Goal: Information Seeking & Learning: Learn about a topic

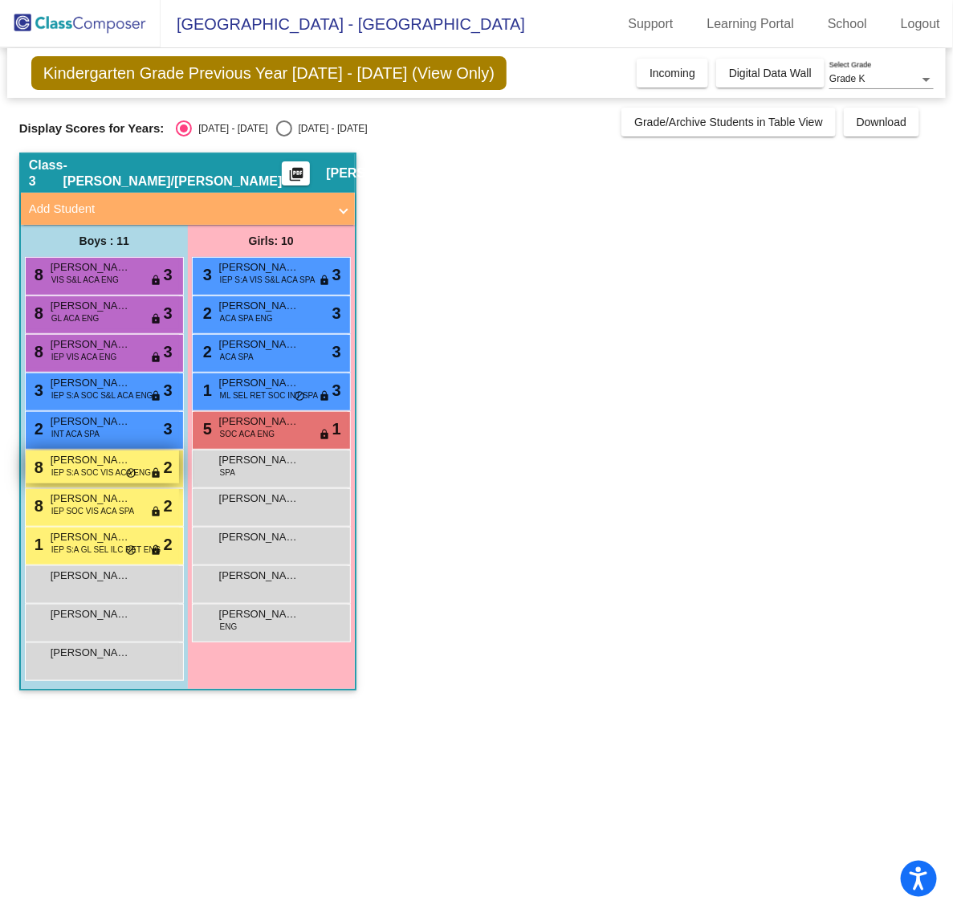
click at [78, 467] on span "IEP S:A SOC VIS ACA ENG" at bounding box center [101, 473] width 100 height 12
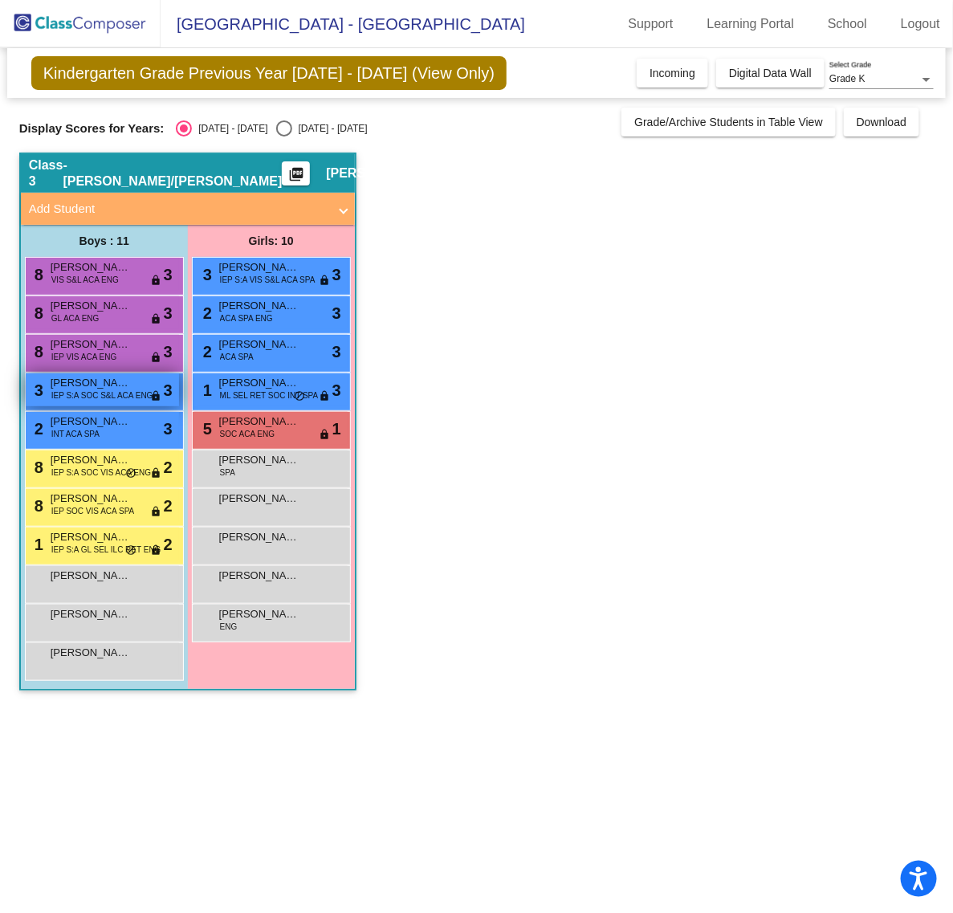
click at [80, 388] on span "[PERSON_NAME]" at bounding box center [91, 383] width 80 height 16
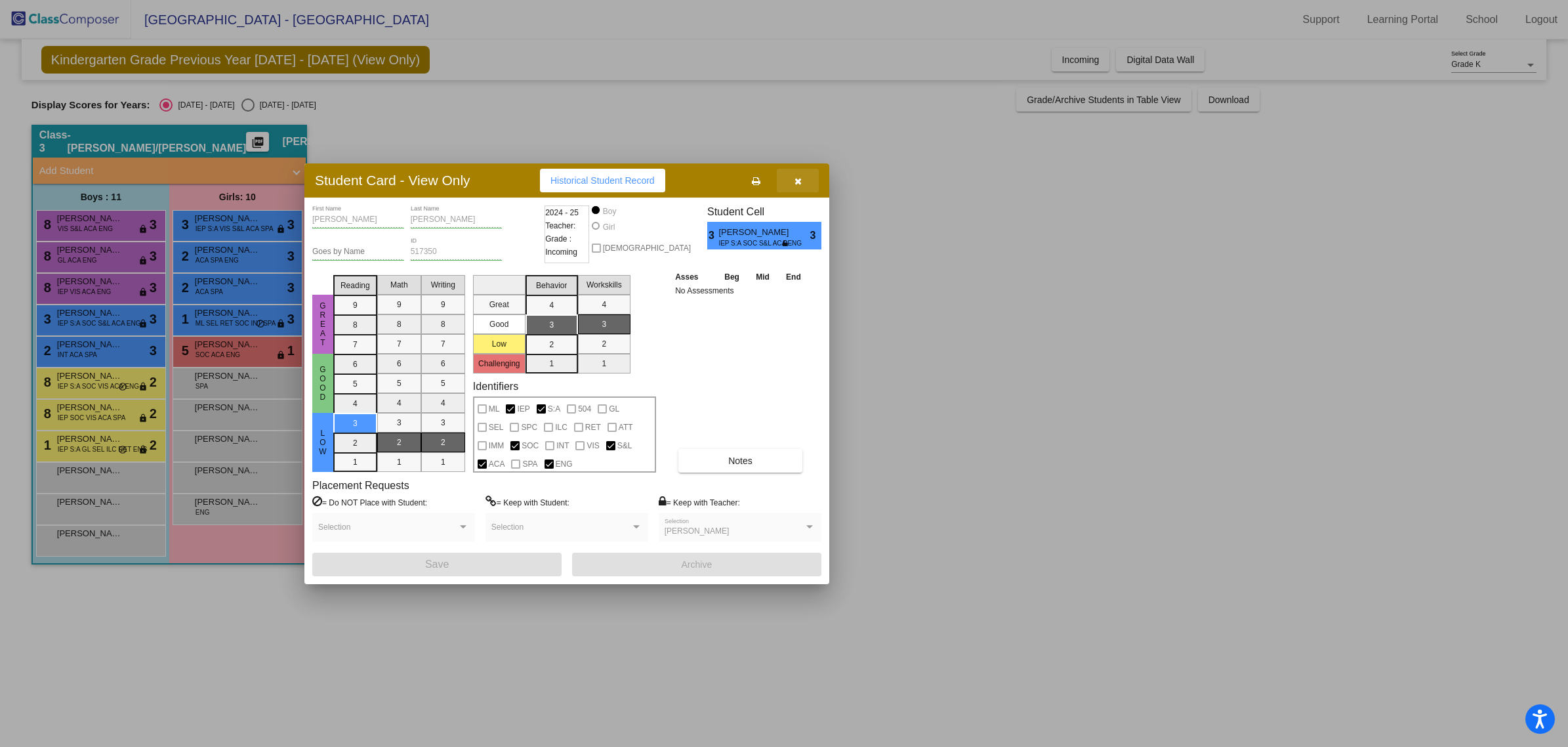
click at [778, 182] on icon "button" at bounding box center [797, 181] width 7 height 9
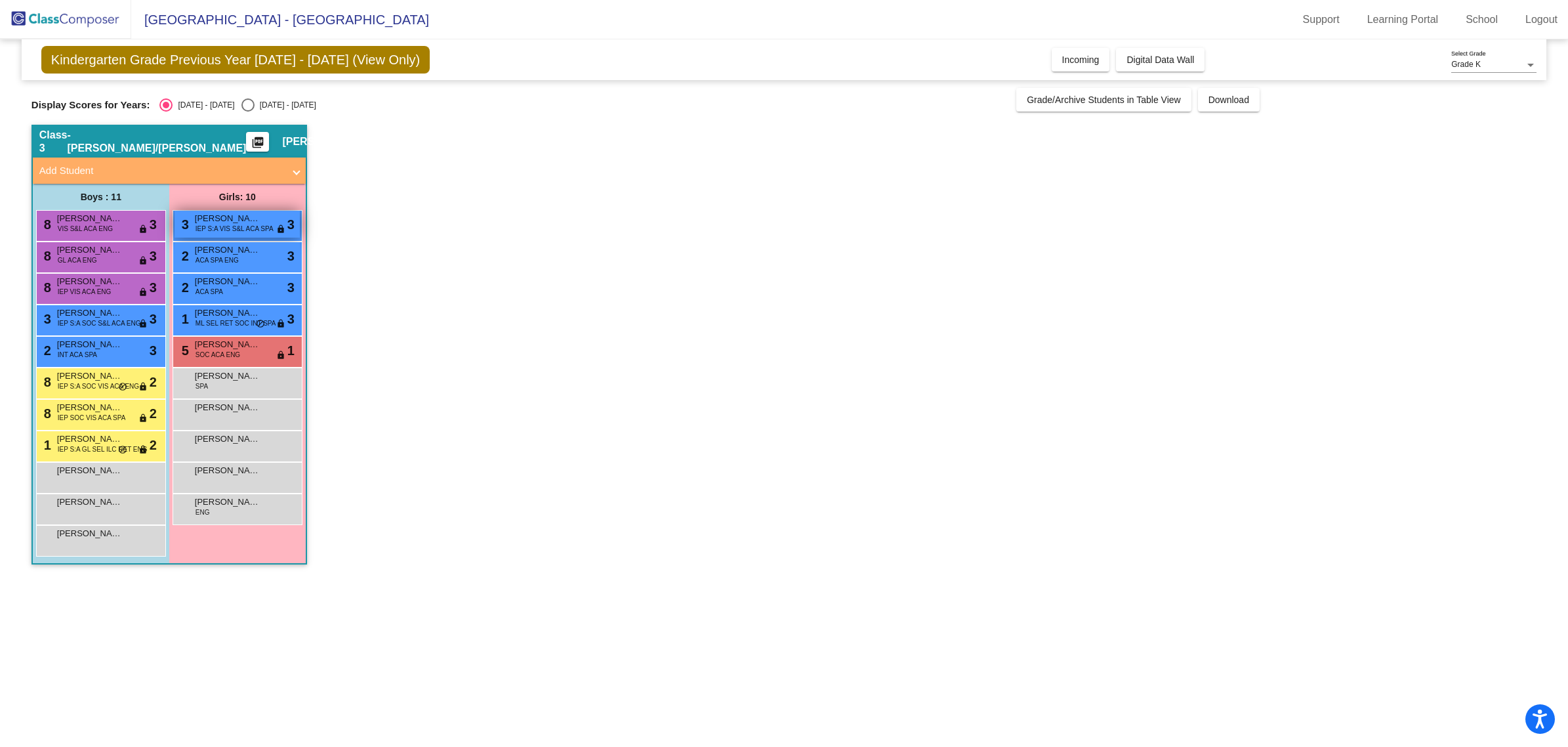
click at [248, 220] on span "[PERSON_NAME] [PERSON_NAME]" at bounding box center [227, 218] width 65 height 13
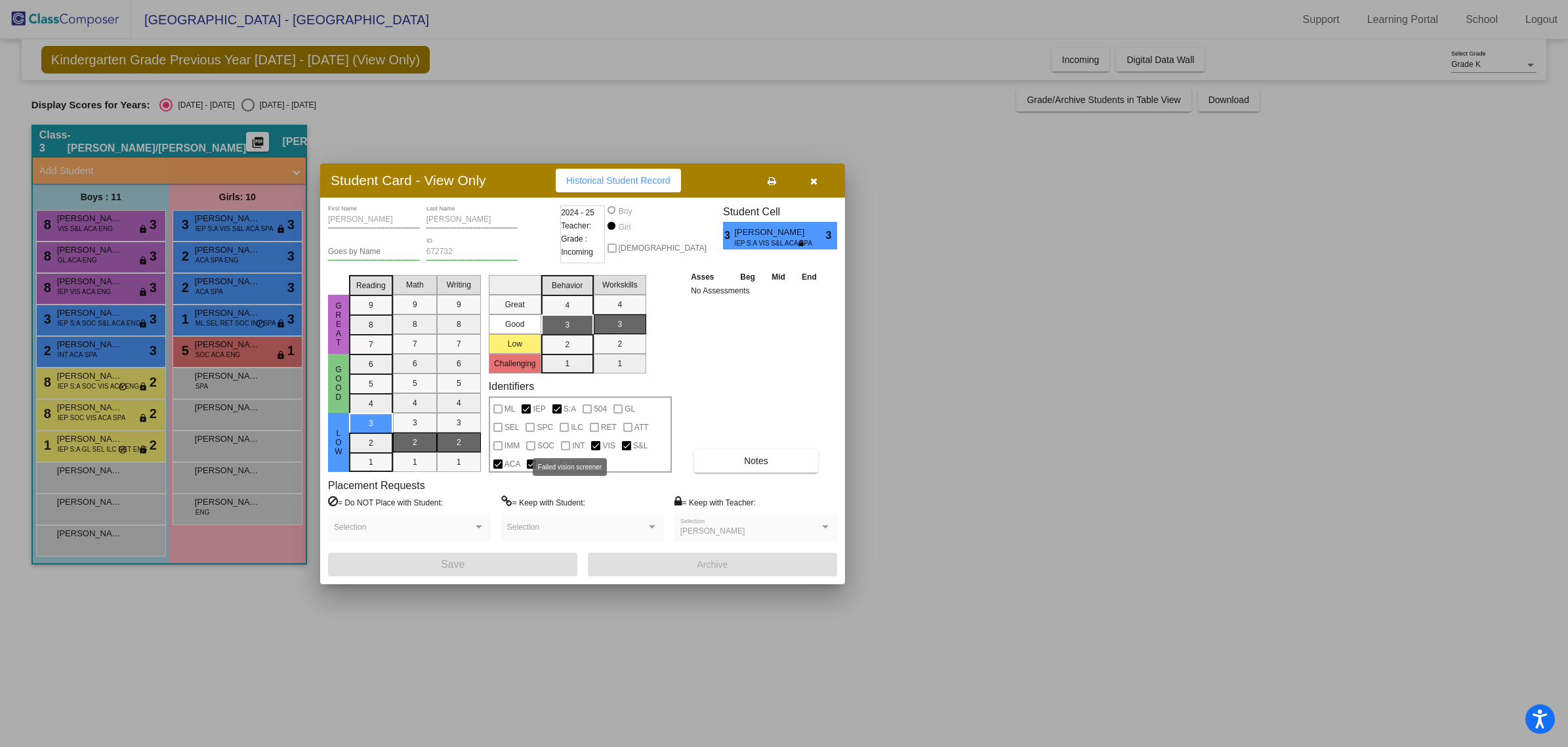
click at [602, 443] on span "VIS" at bounding box center [608, 445] width 12 height 16
click at [602, 446] on span "VIS" at bounding box center [608, 445] width 12 height 16
click at [778, 185] on icon "button" at bounding box center [814, 181] width 7 height 9
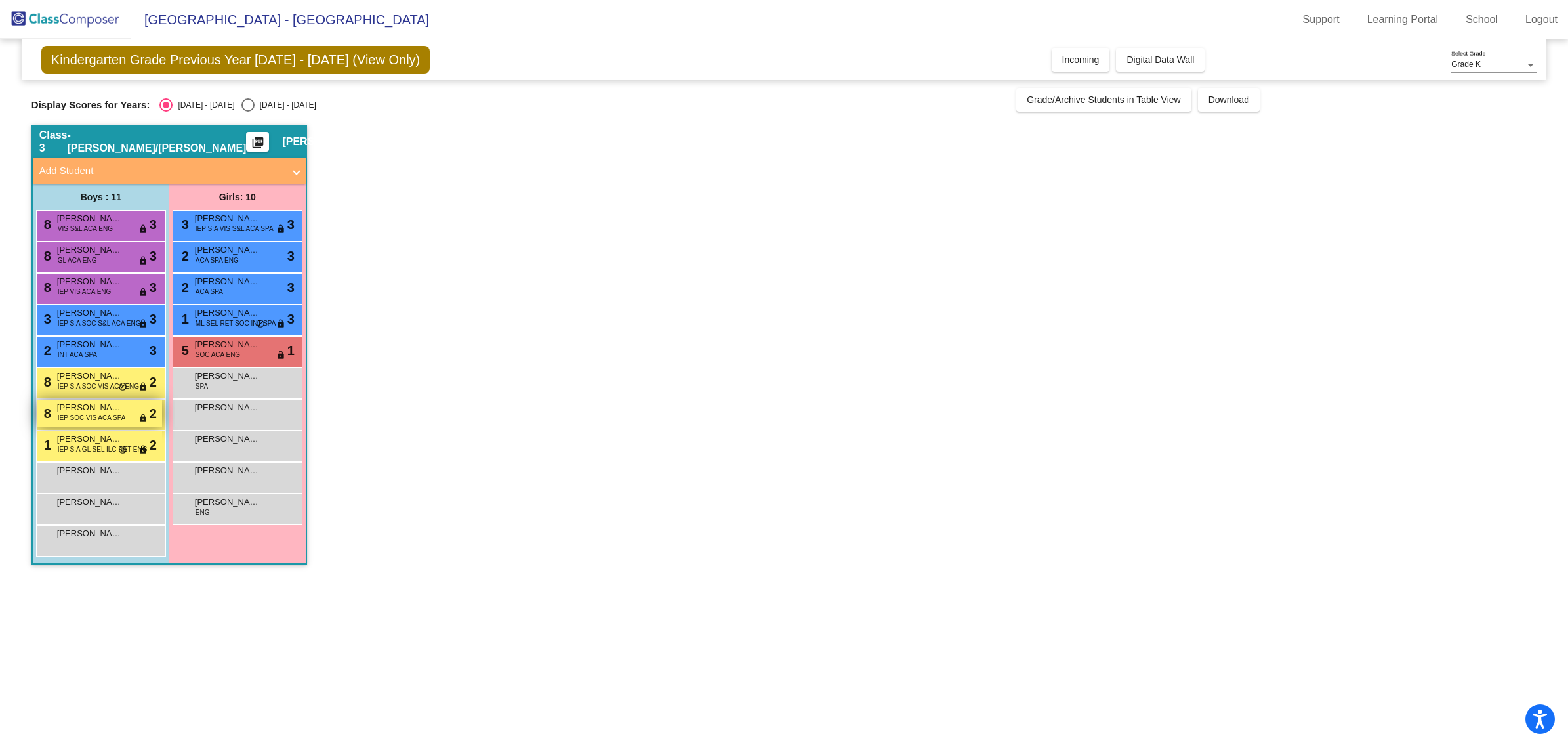
click at [88, 408] on span "[PERSON_NAME]" at bounding box center [90, 408] width 65 height 13
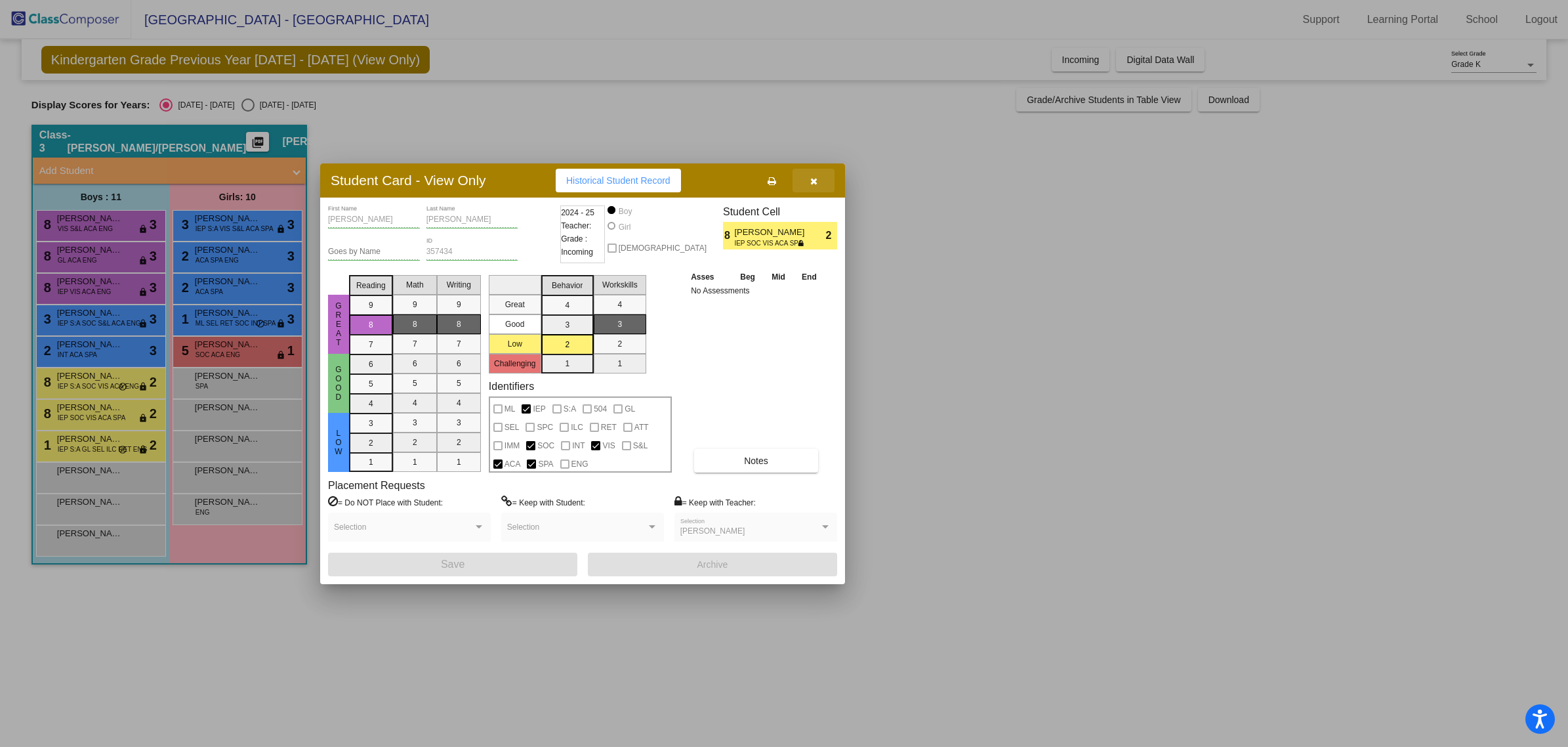
click at [778, 181] on icon "button" at bounding box center [814, 181] width 7 height 9
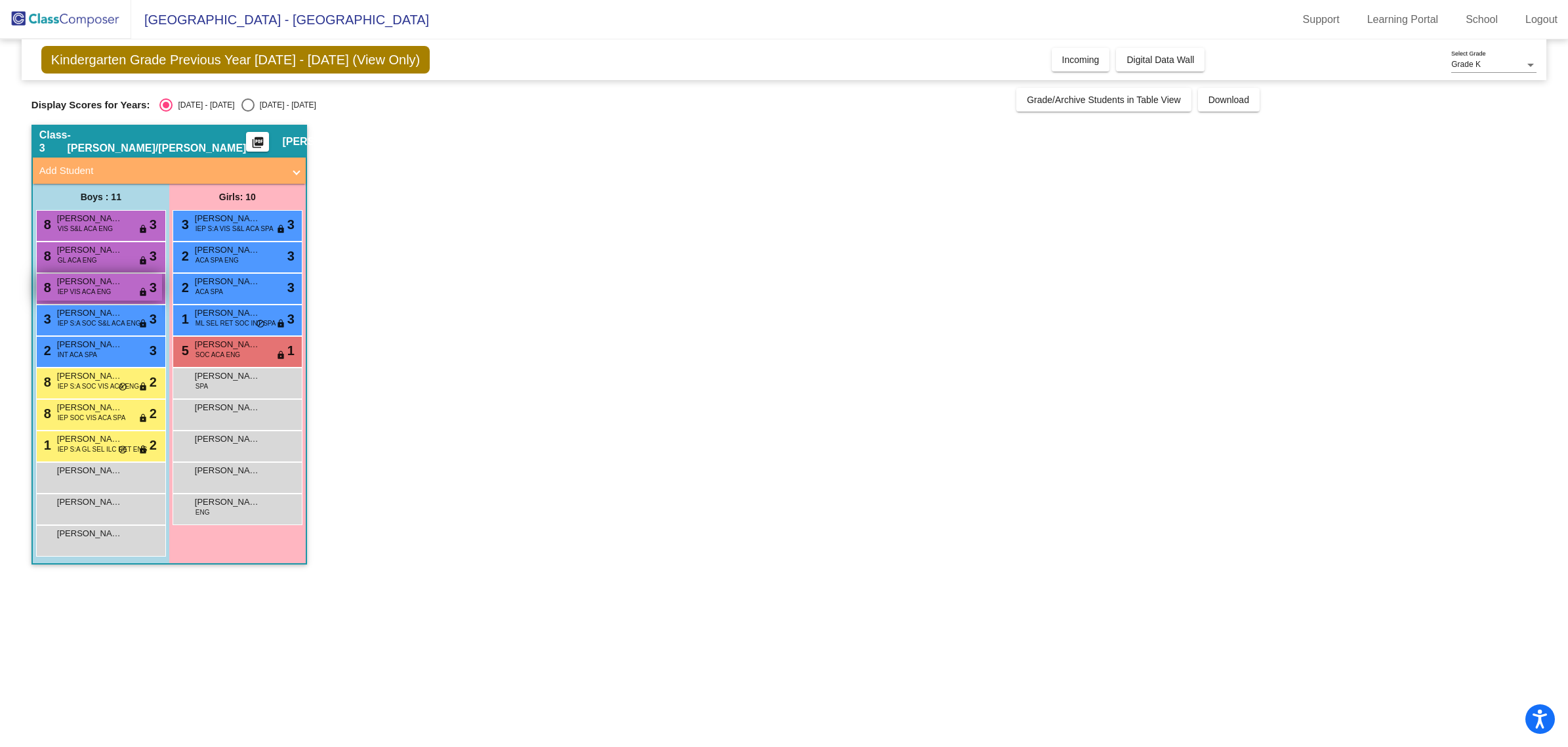
click at [105, 283] on span "[PERSON_NAME]" at bounding box center [90, 281] width 65 height 13
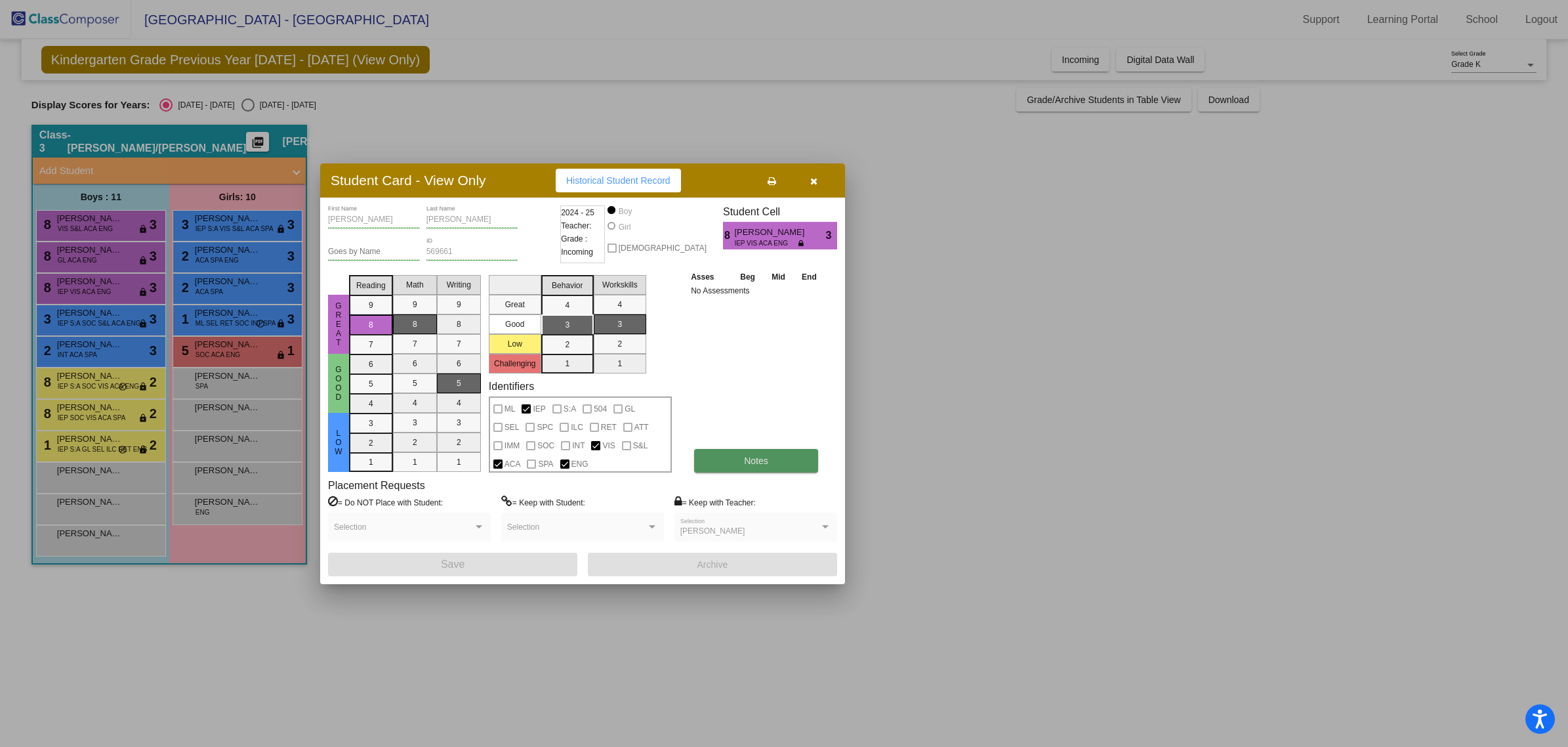
click at [732, 461] on button "Notes" at bounding box center [757, 460] width 124 height 24
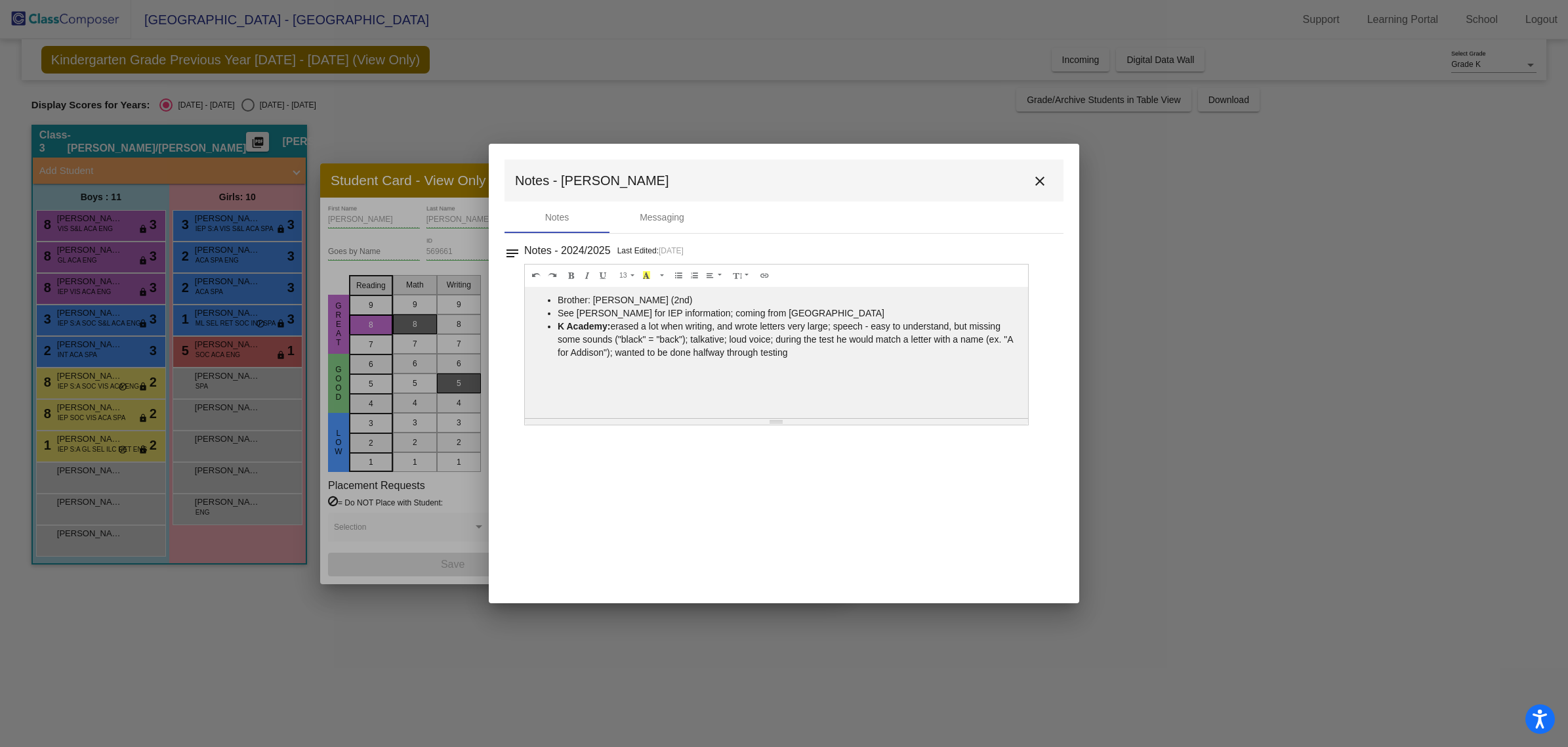
click at [778, 182] on mat-icon "close" at bounding box center [1039, 181] width 16 height 16
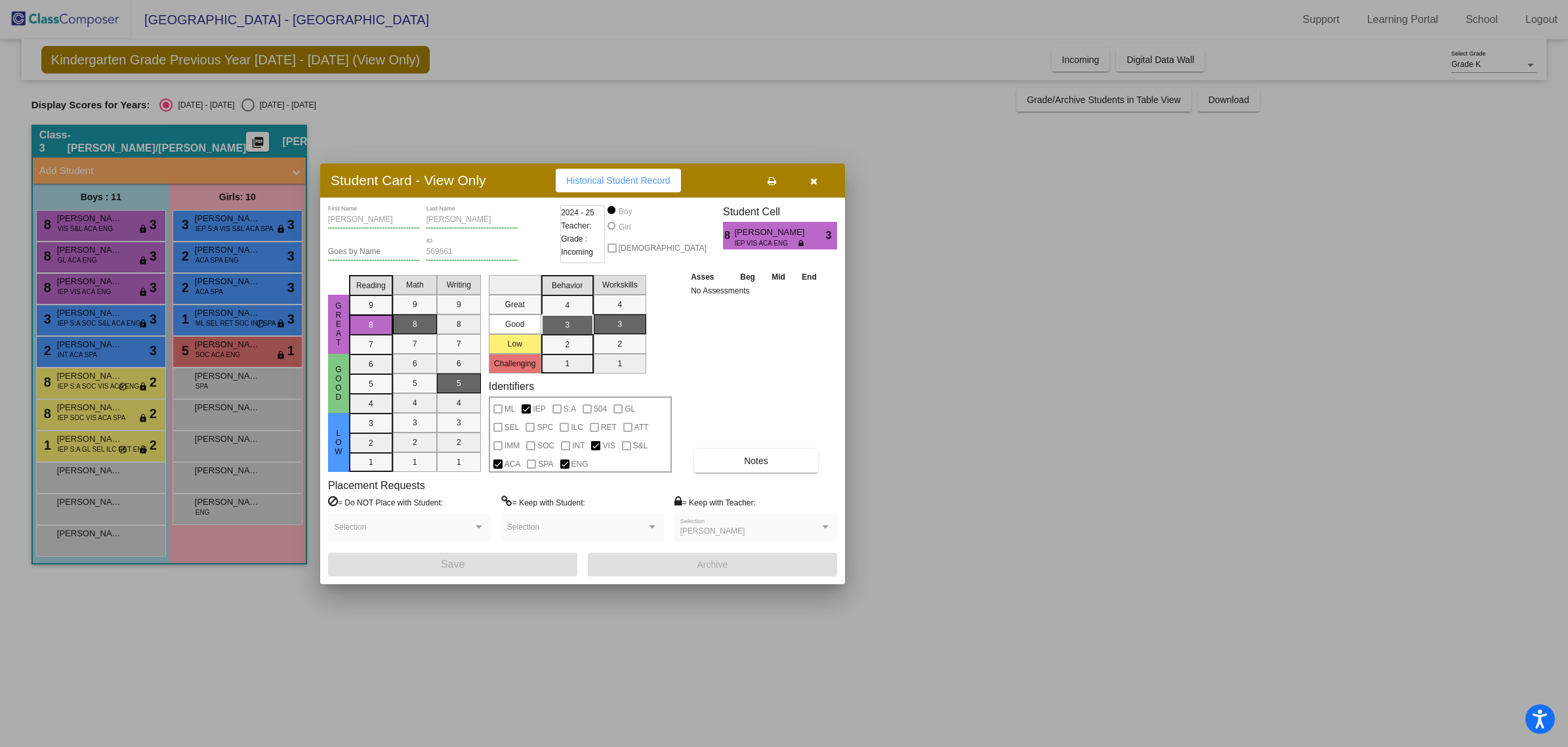
click at [778, 317] on div at bounding box center [784, 374] width 1568 height 747
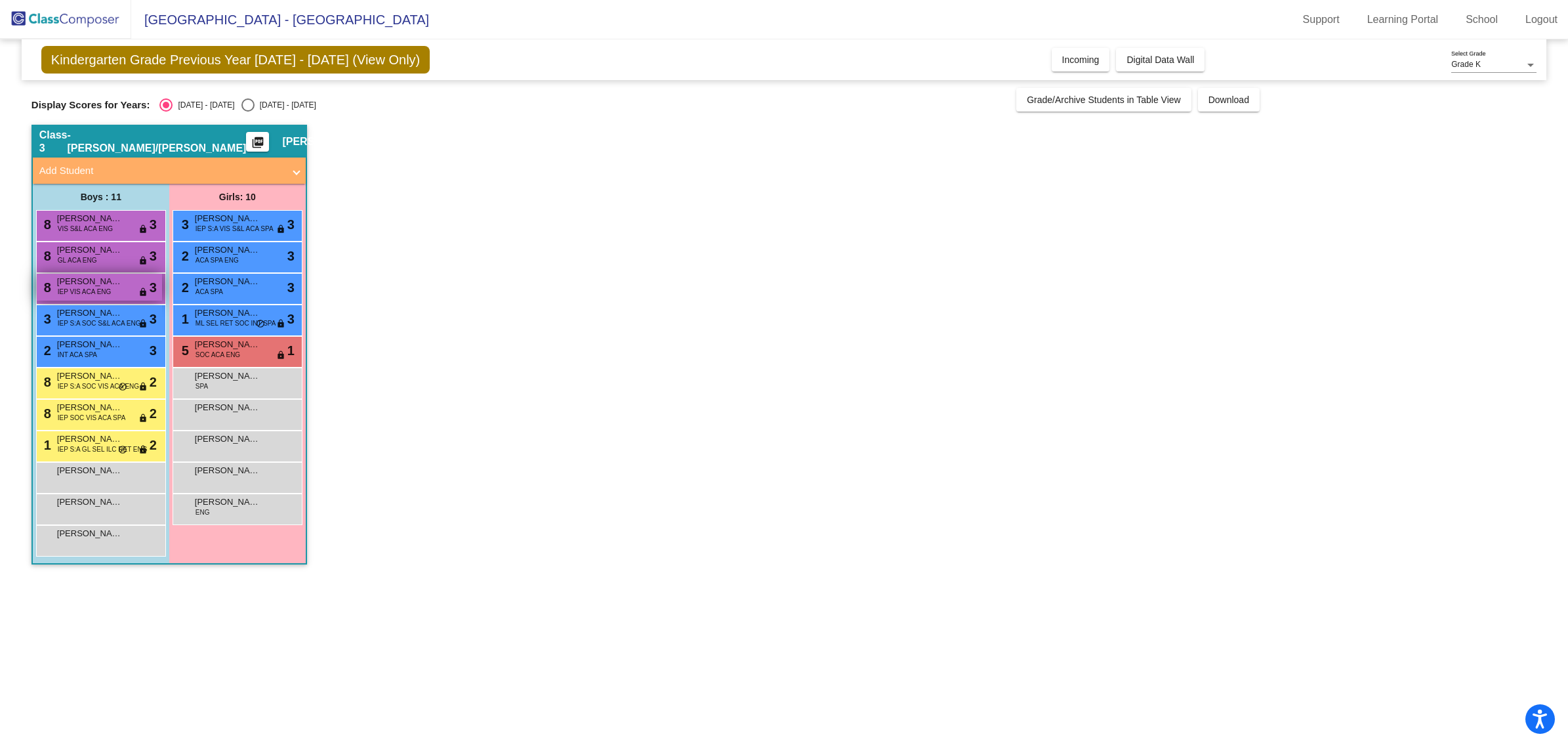
click at [117, 285] on span "[PERSON_NAME]" at bounding box center [90, 281] width 65 height 13
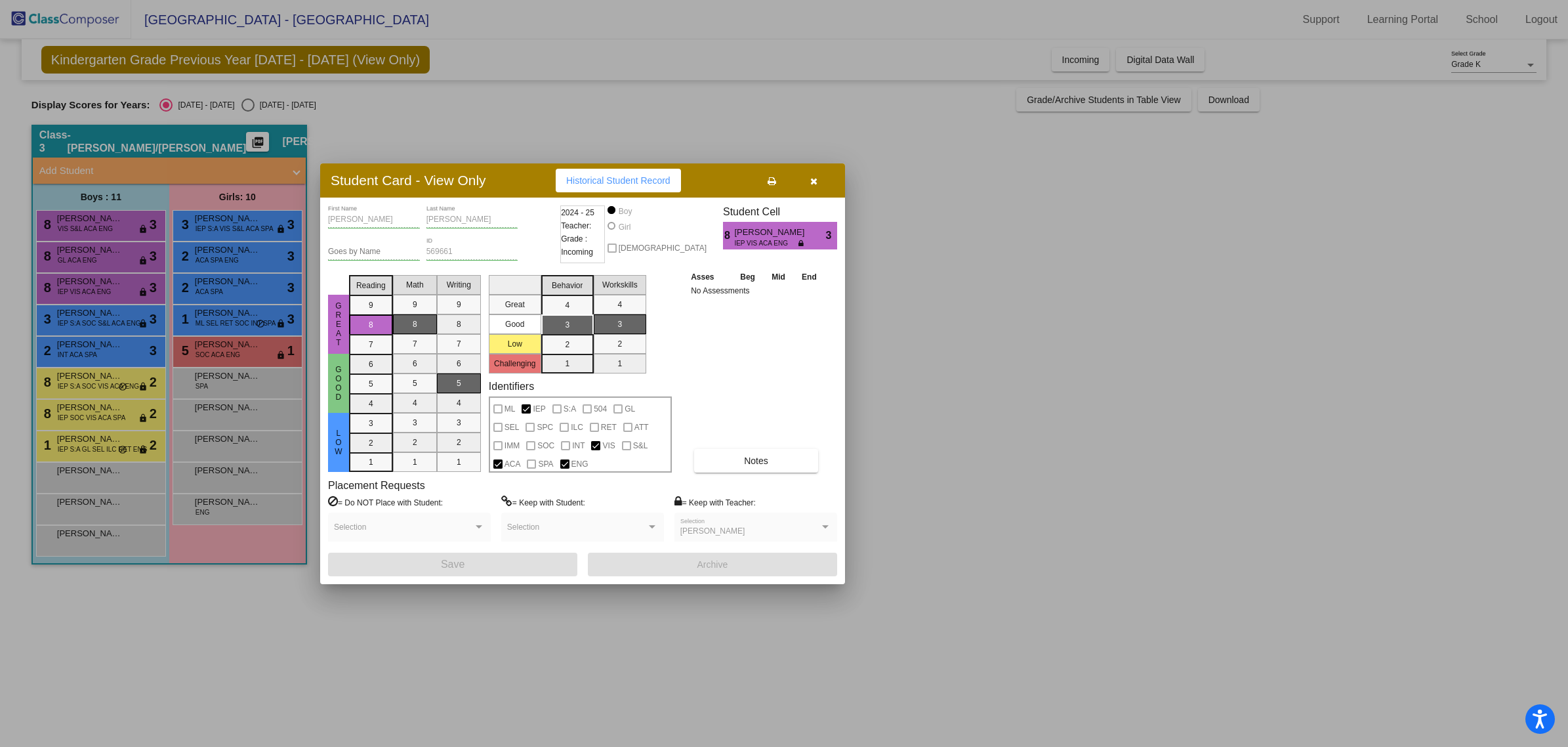
click at [410, 322] on mat-selection-list "Math 9 8 7 6 5 4 3 2 1" at bounding box center [415, 371] width 44 height 203
click at [717, 365] on div "Asses Beg Mid End No Assessments Notes" at bounding box center [757, 371] width 138 height 203
click at [778, 178] on icon "button" at bounding box center [814, 181] width 7 height 9
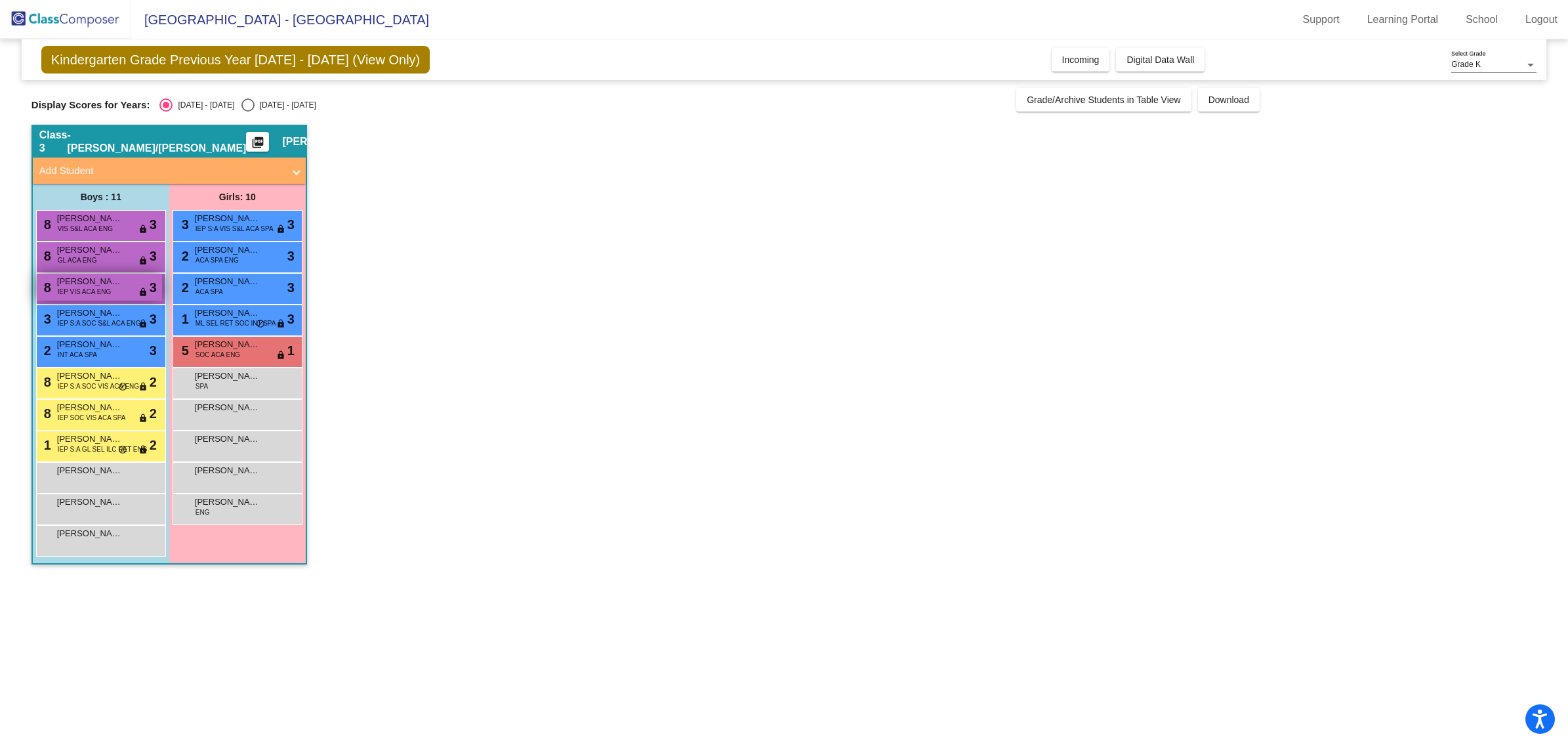
click at [132, 289] on div "8 [PERSON_NAME] IEP VIS ACA ENG lock do_not_disturb_alt 3" at bounding box center [99, 287] width 125 height 27
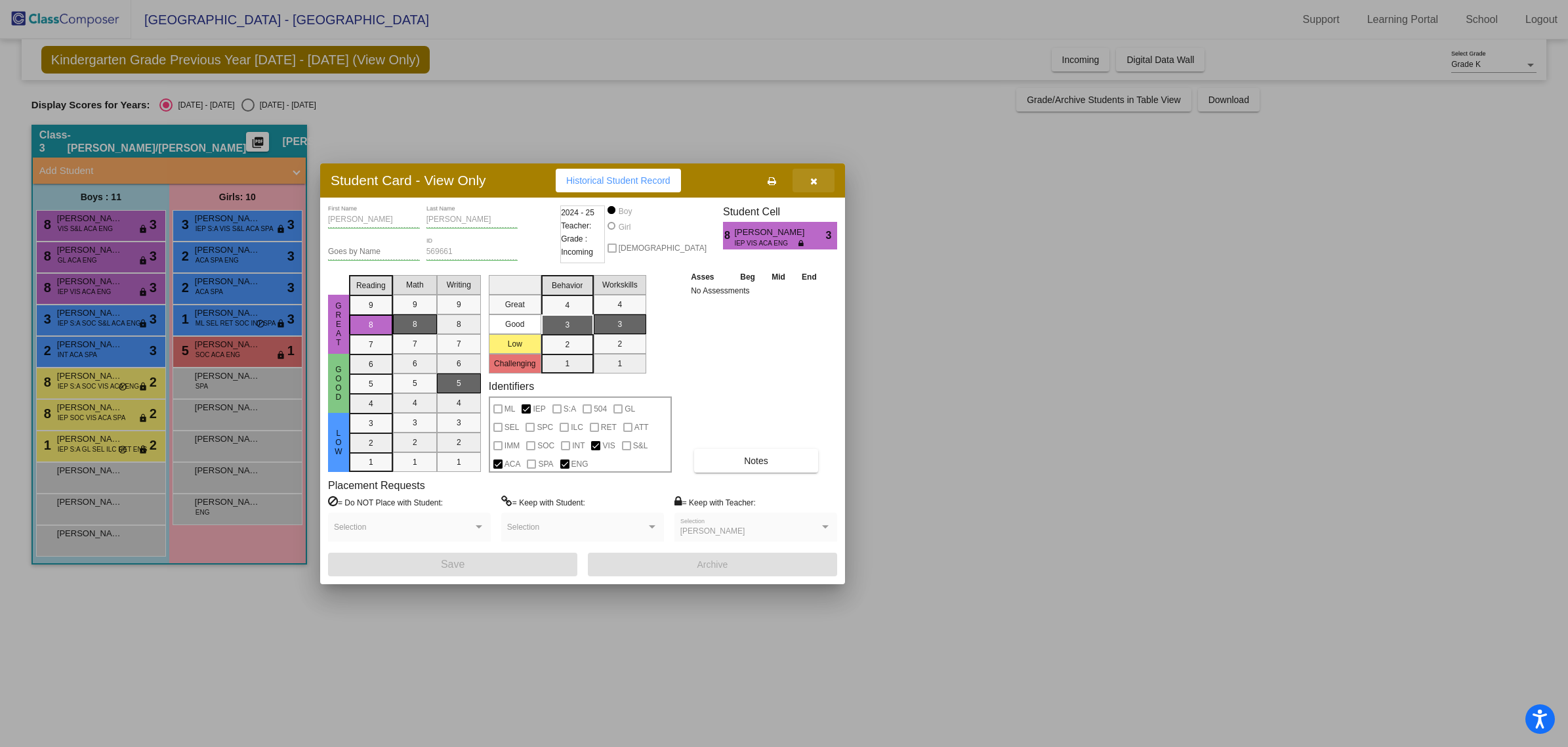
click at [778, 181] on icon "button" at bounding box center [814, 181] width 7 height 9
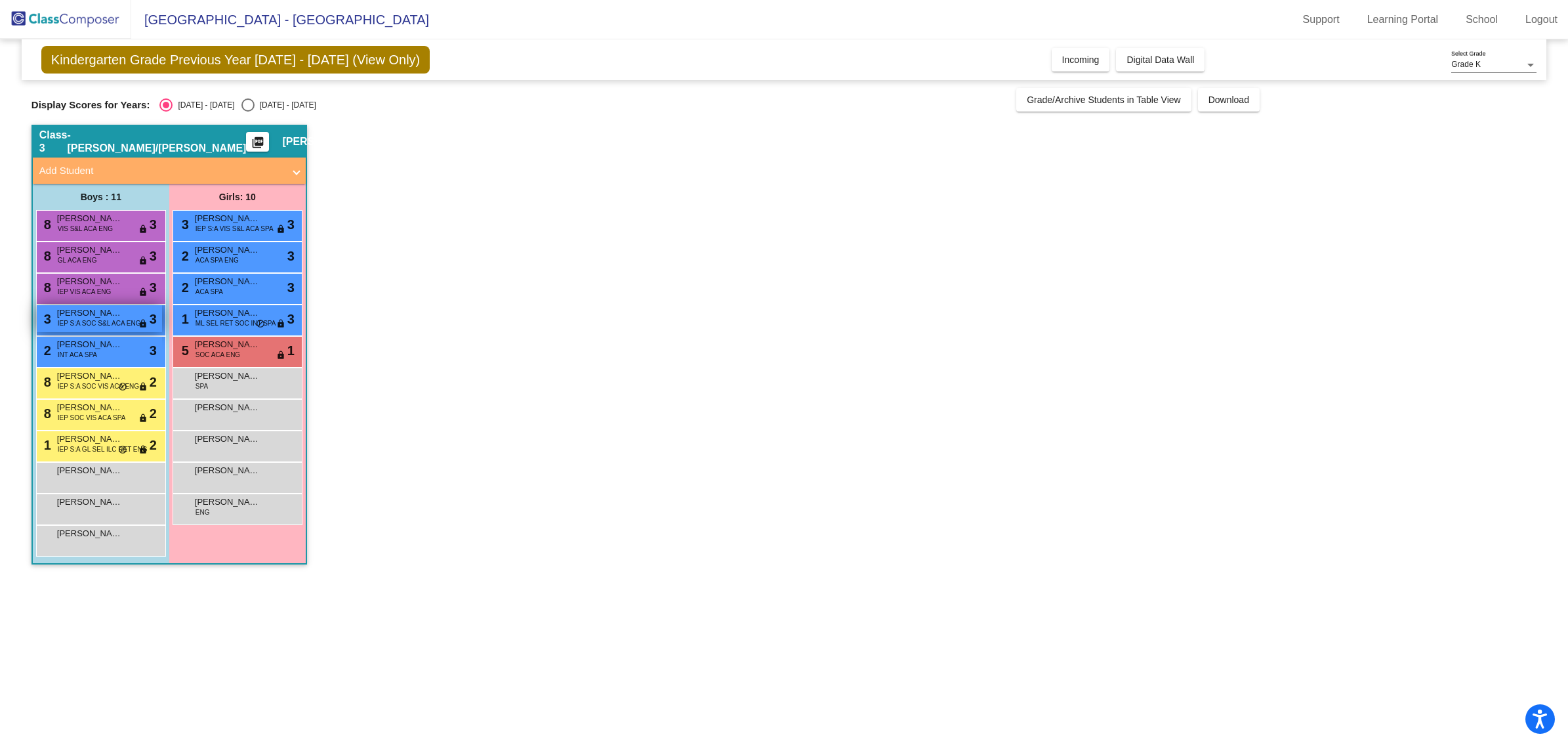
click at [92, 312] on span "[PERSON_NAME]" at bounding box center [90, 313] width 65 height 13
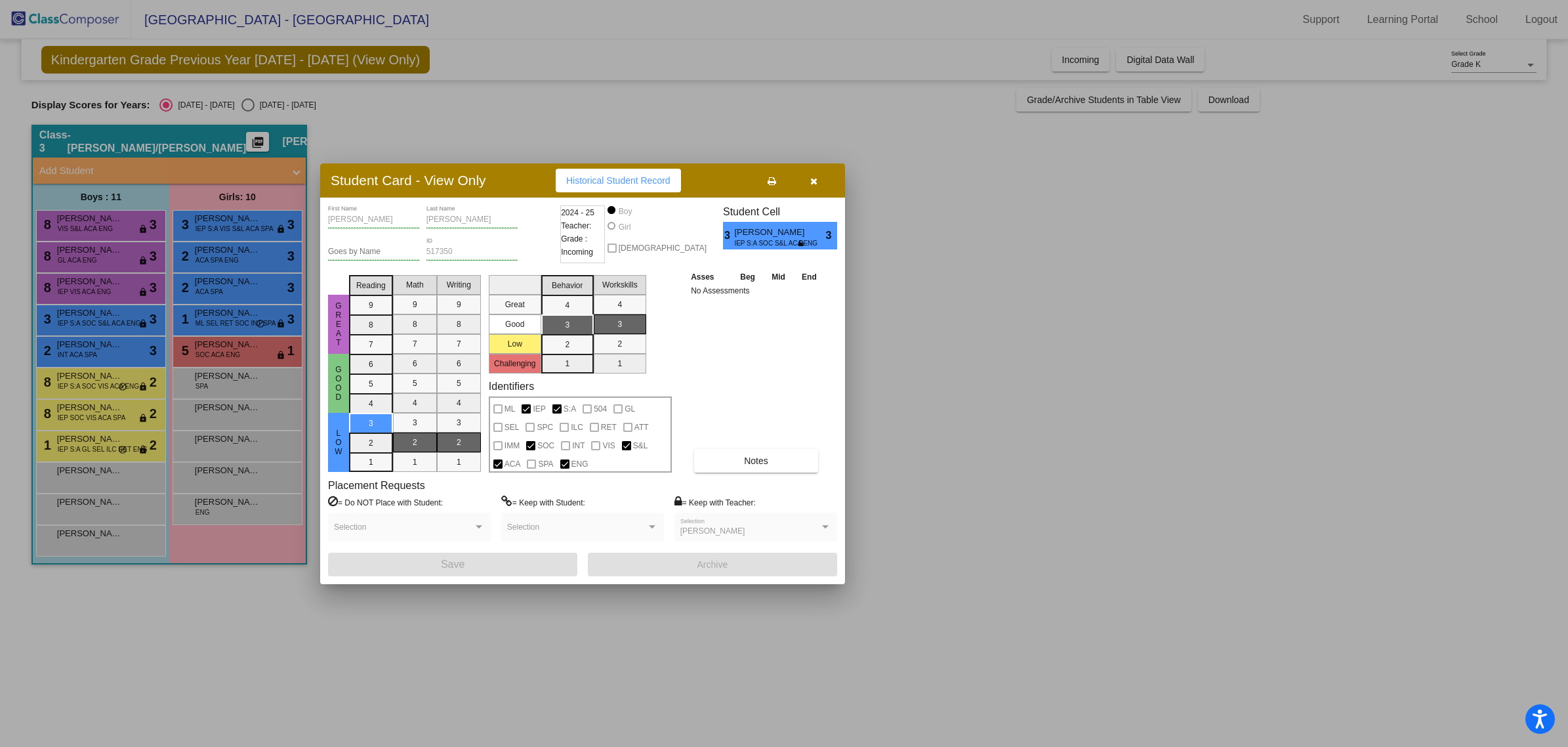
click at [778, 181] on icon "button" at bounding box center [814, 181] width 7 height 9
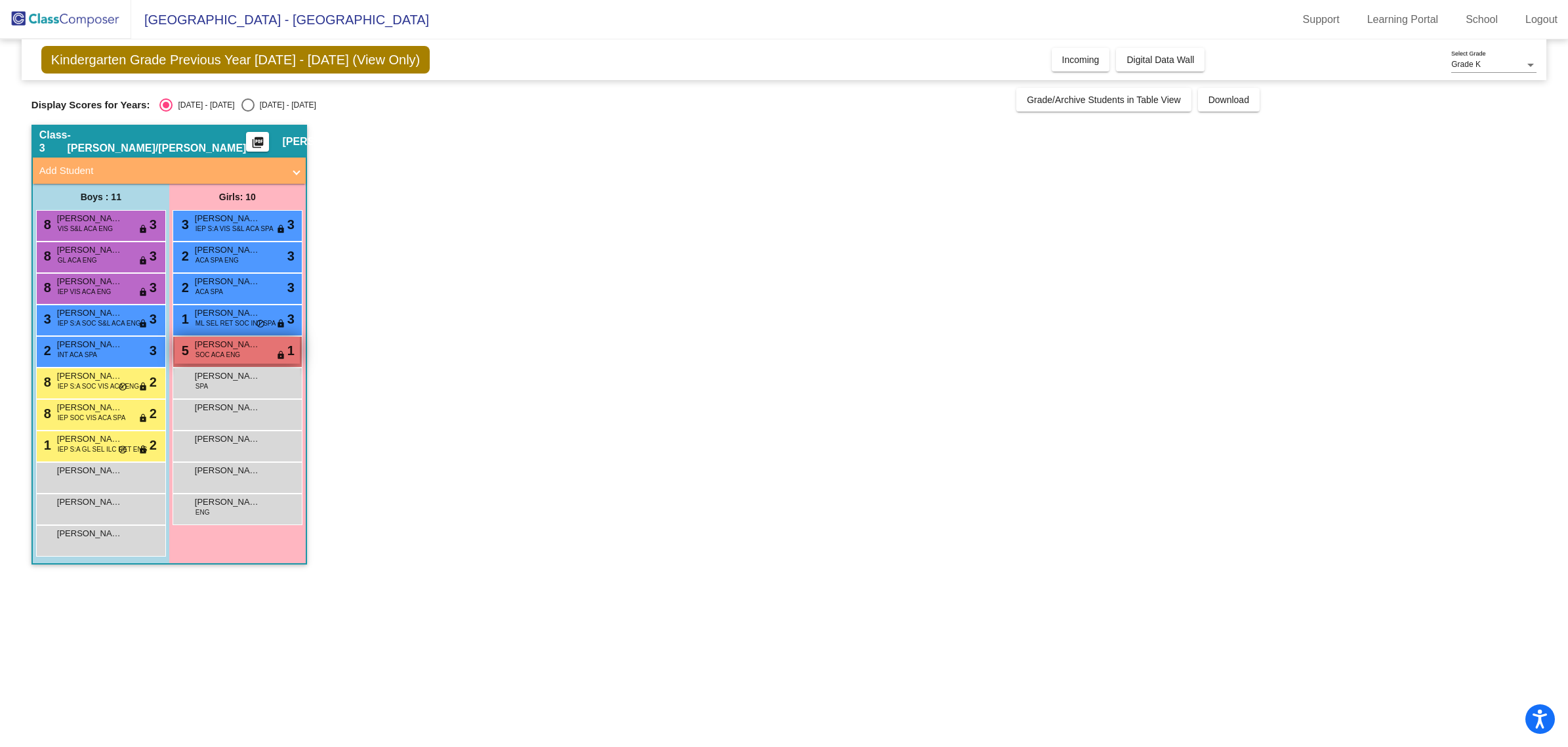
click at [264, 352] on div "5 [PERSON_NAME] SOC ACA ENG lock do_not_disturb_alt 1" at bounding box center [237, 350] width 125 height 27
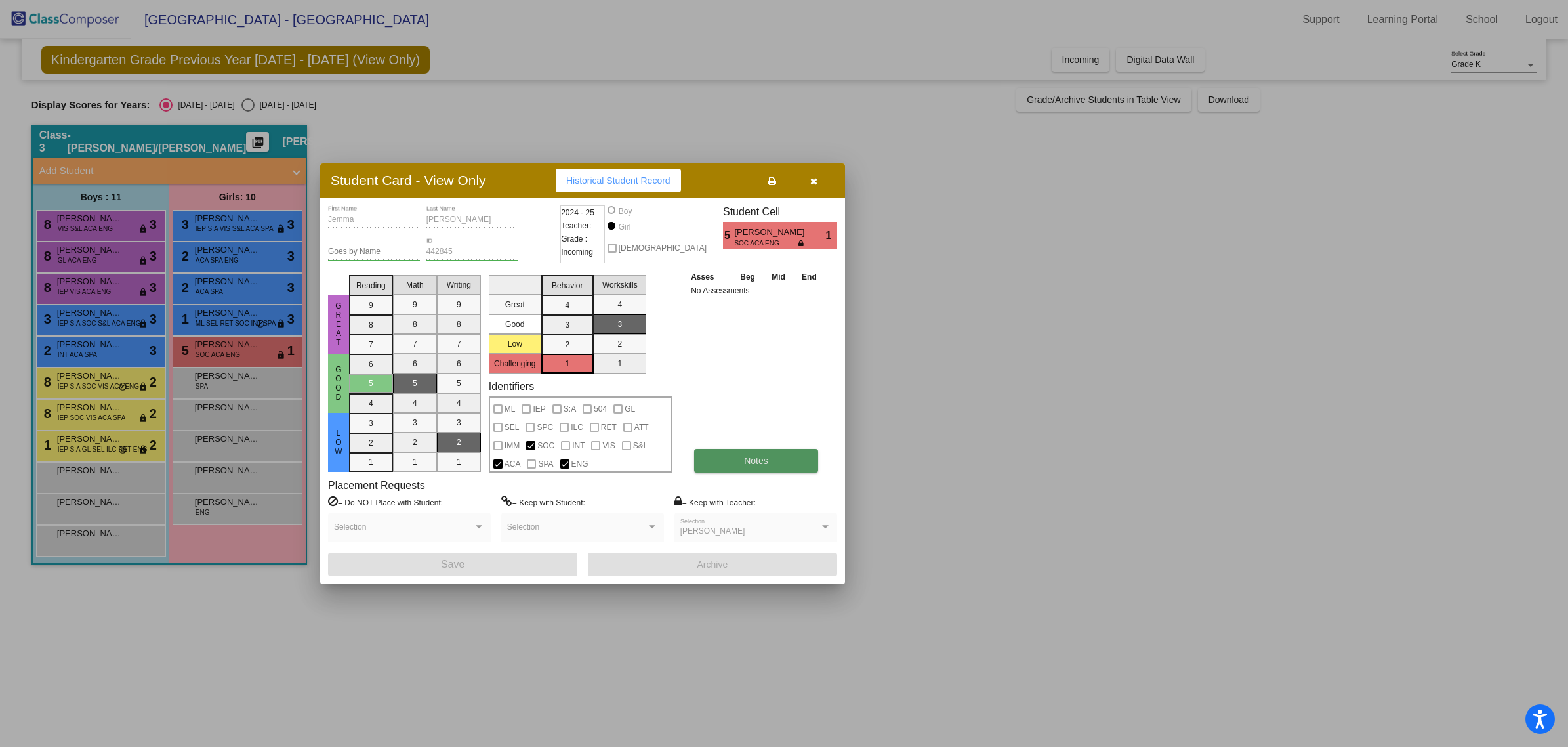
click at [734, 466] on button "Notes" at bounding box center [757, 460] width 124 height 24
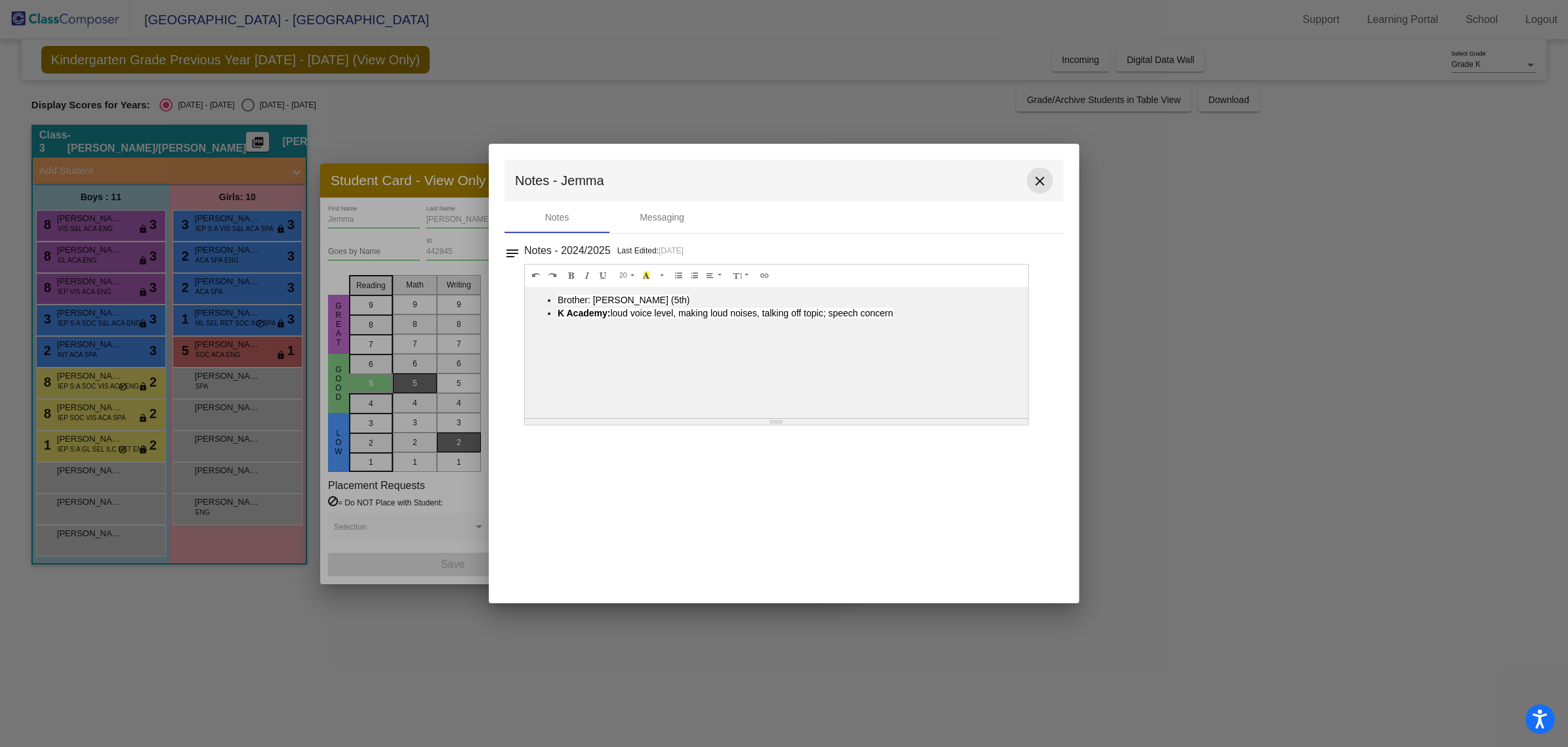
click at [778, 181] on mat-icon "close" at bounding box center [1039, 181] width 16 height 16
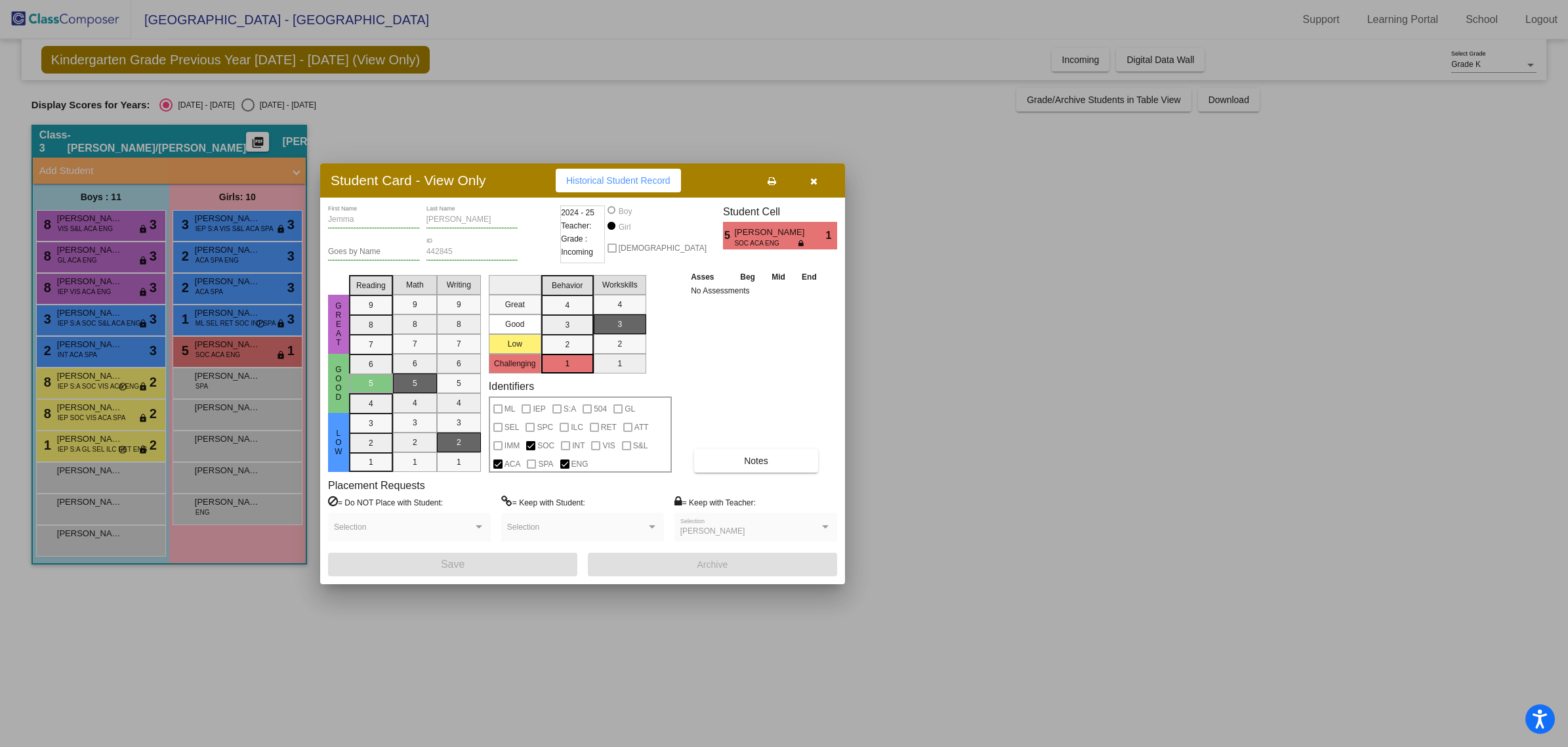
click at [239, 223] on div at bounding box center [784, 374] width 1568 height 747
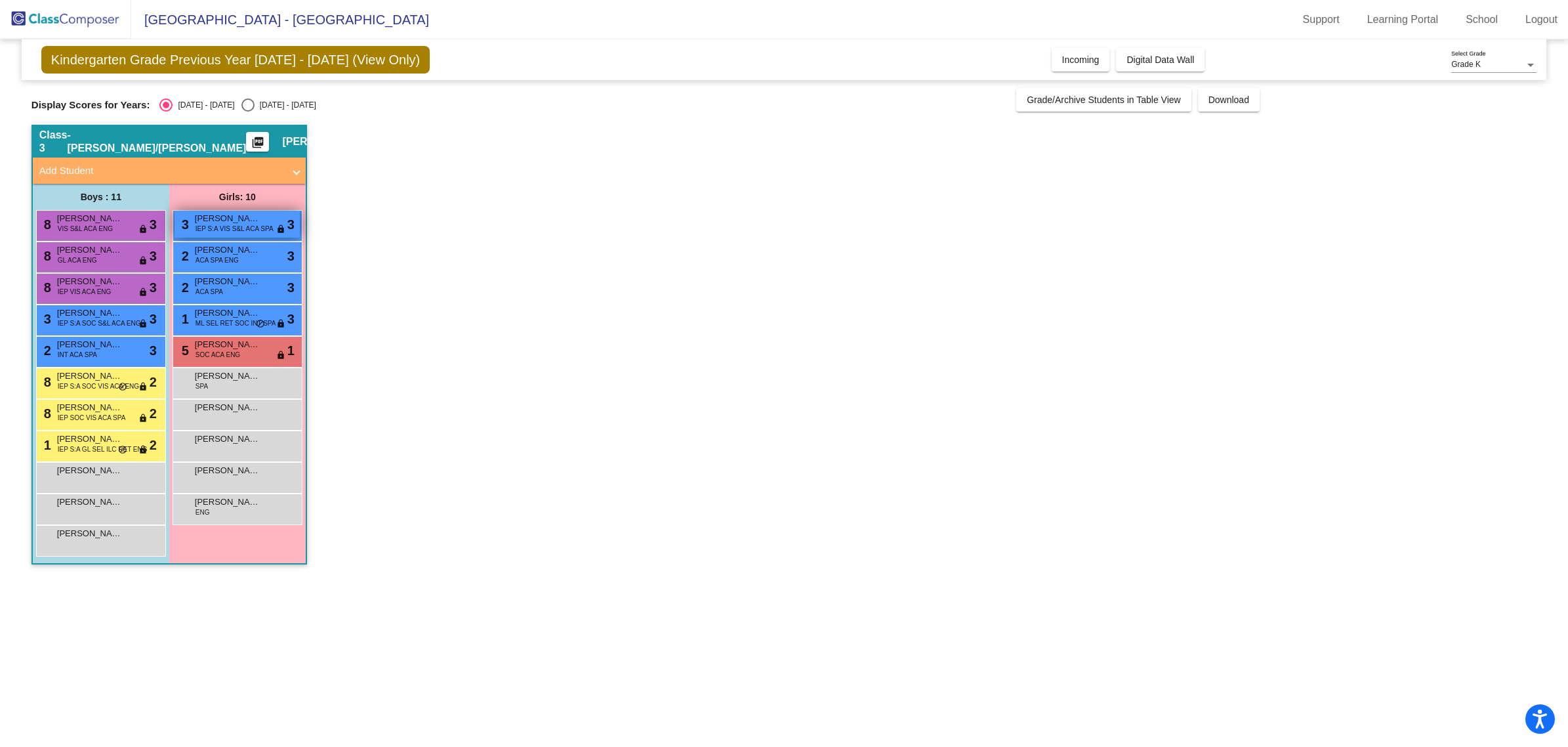
click at [210, 218] on span "[PERSON_NAME] [PERSON_NAME]" at bounding box center [227, 218] width 65 height 13
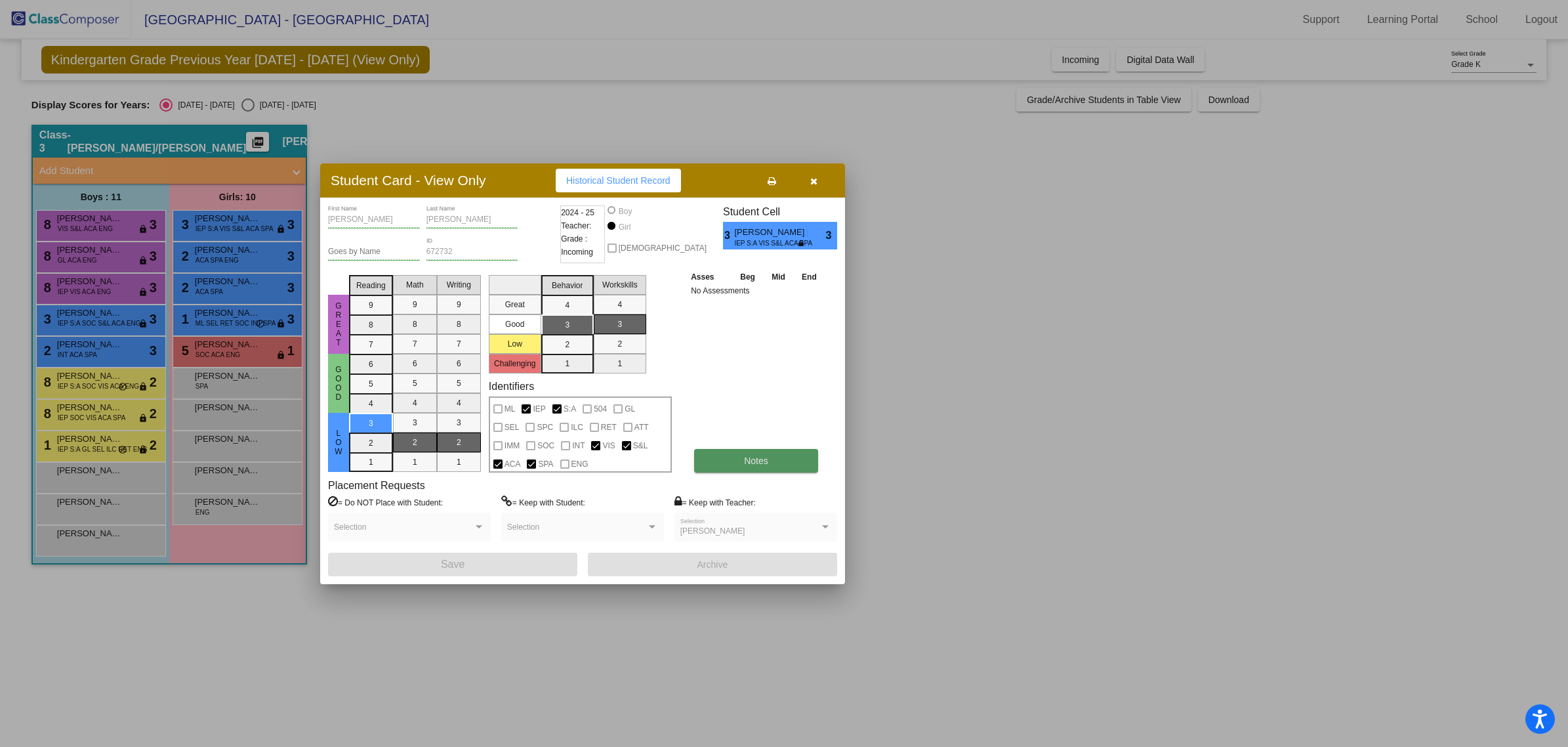
click at [749, 461] on span "Notes" at bounding box center [757, 460] width 25 height 11
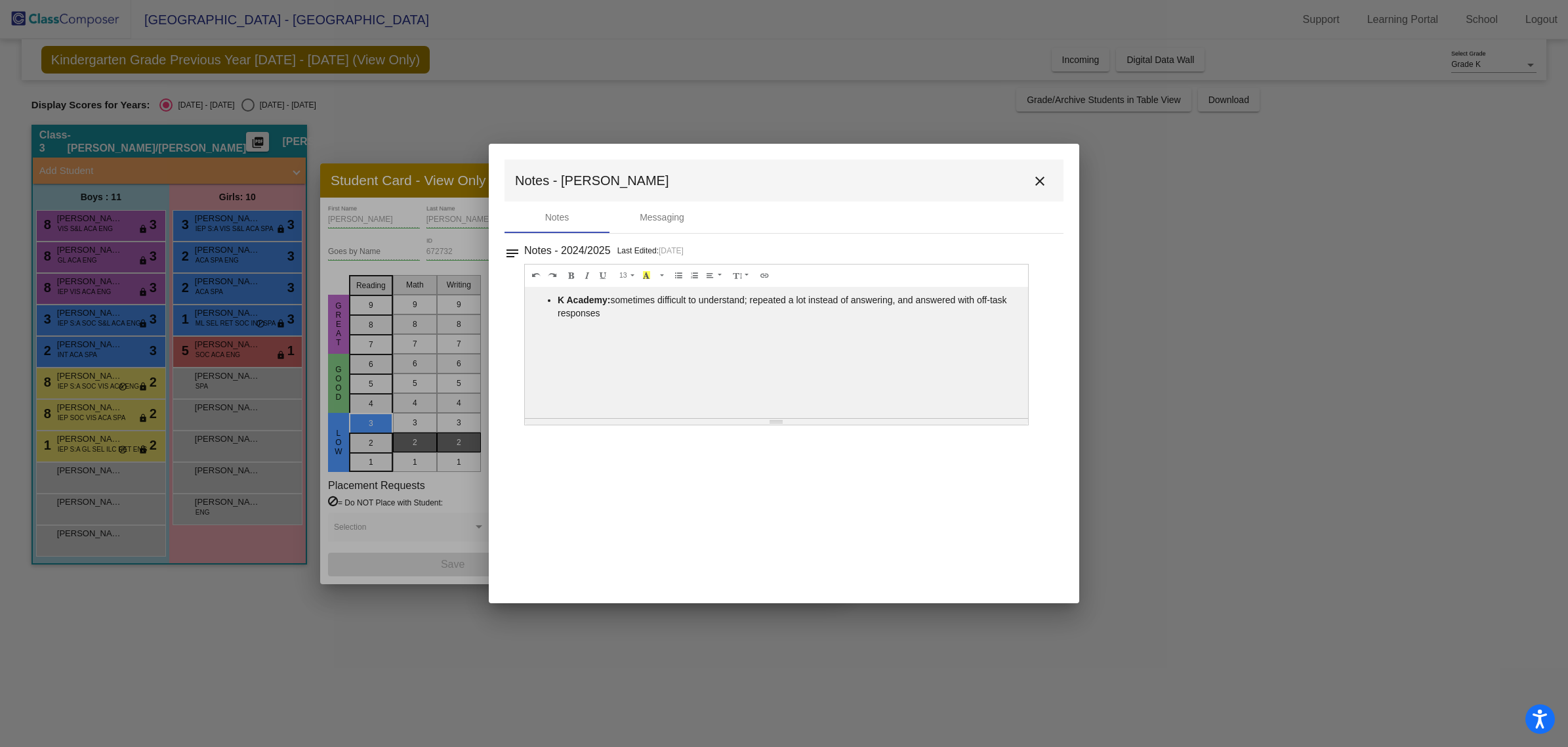
click at [778, 179] on mat-icon "close" at bounding box center [1039, 181] width 16 height 16
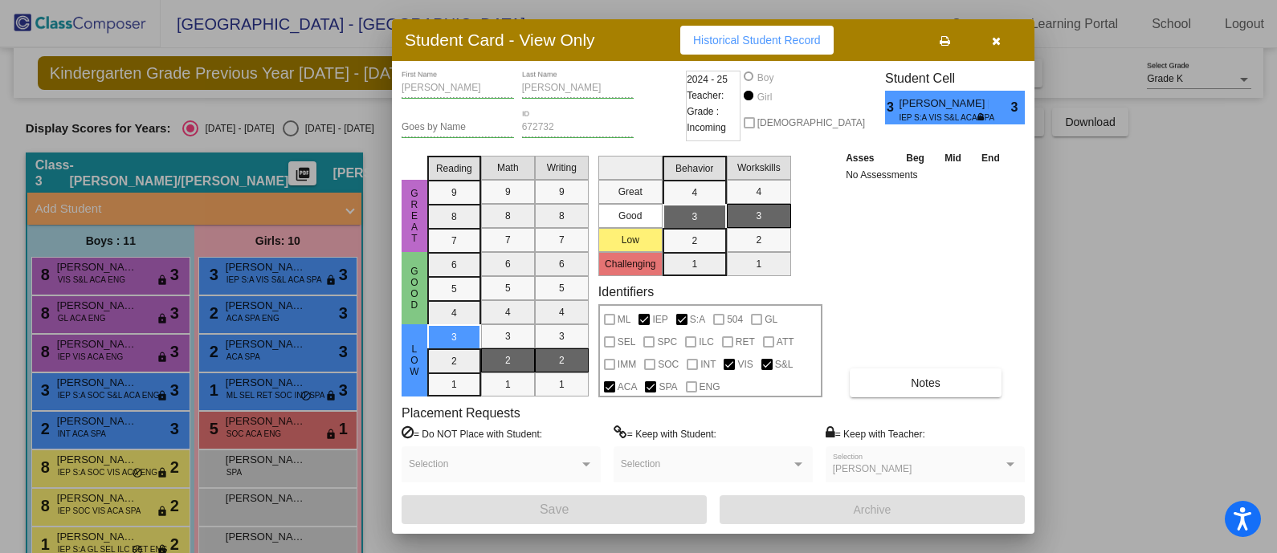
click at [952, 42] on icon "button" at bounding box center [996, 40] width 9 height 11
